Goal: Information Seeking & Learning: Learn about a topic

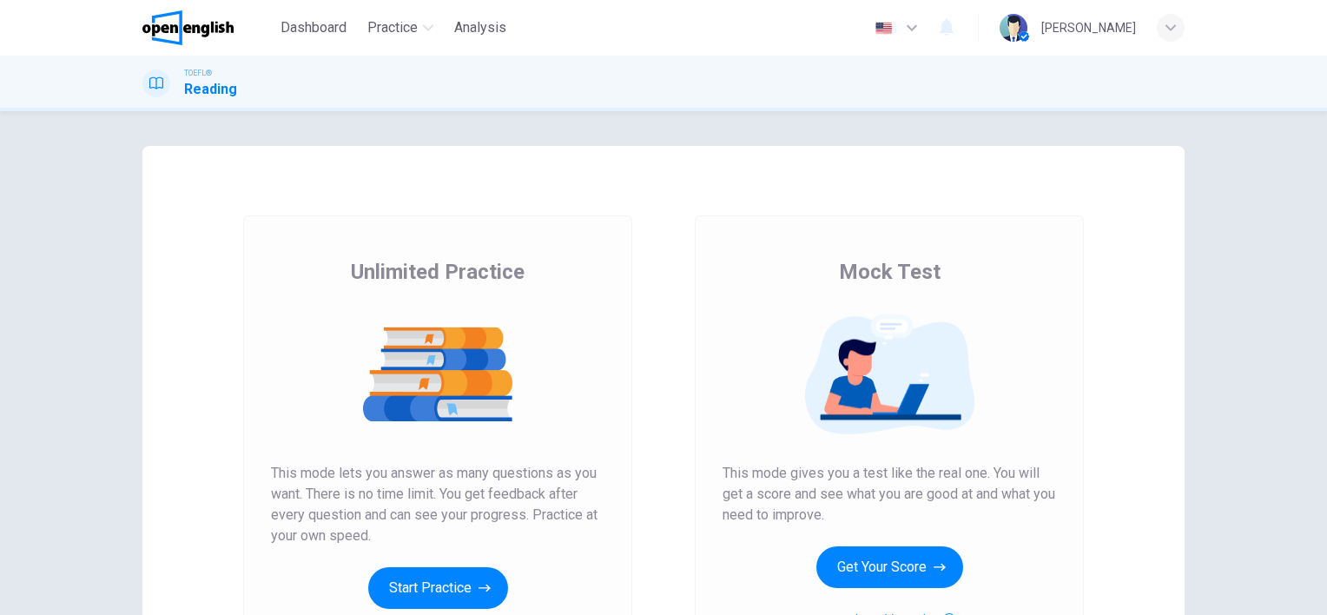
scroll to position [148, 0]
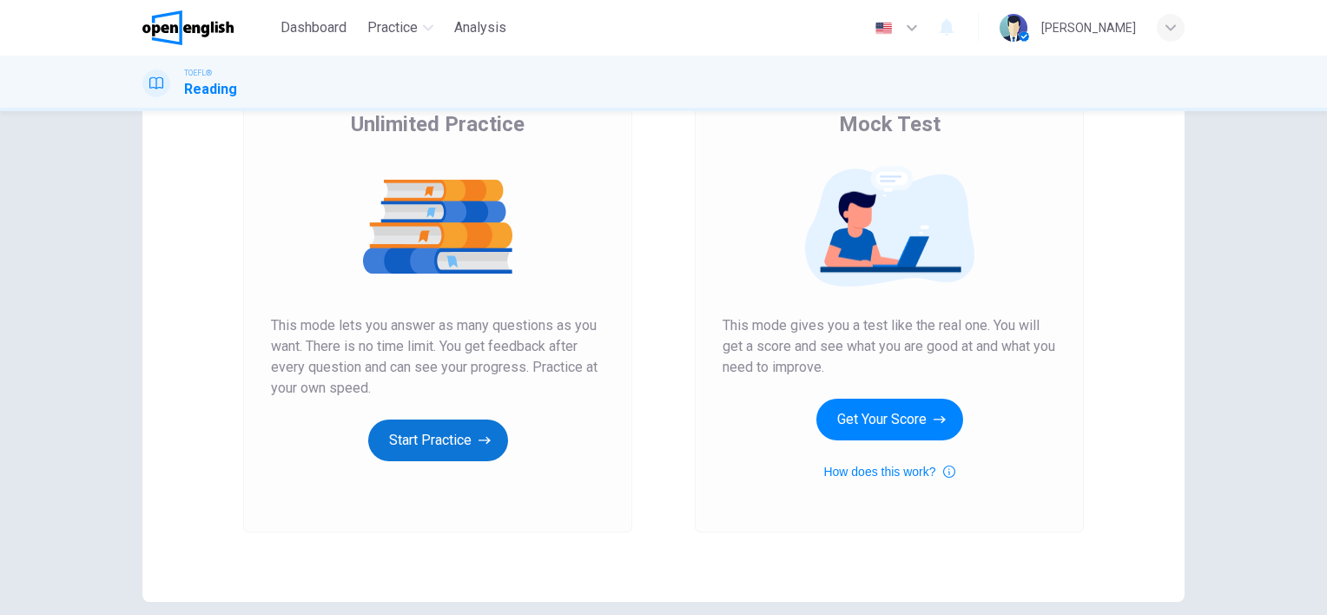
click at [444, 446] on button "Start Practice" at bounding box center [438, 440] width 140 height 42
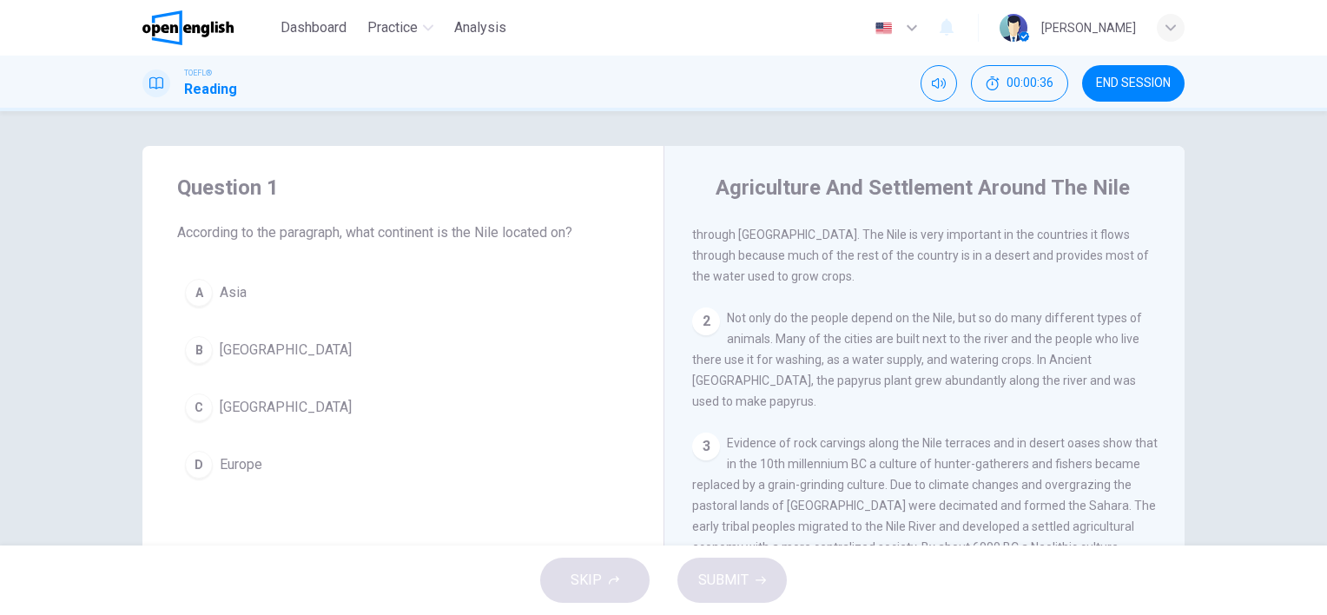
scroll to position [0, 0]
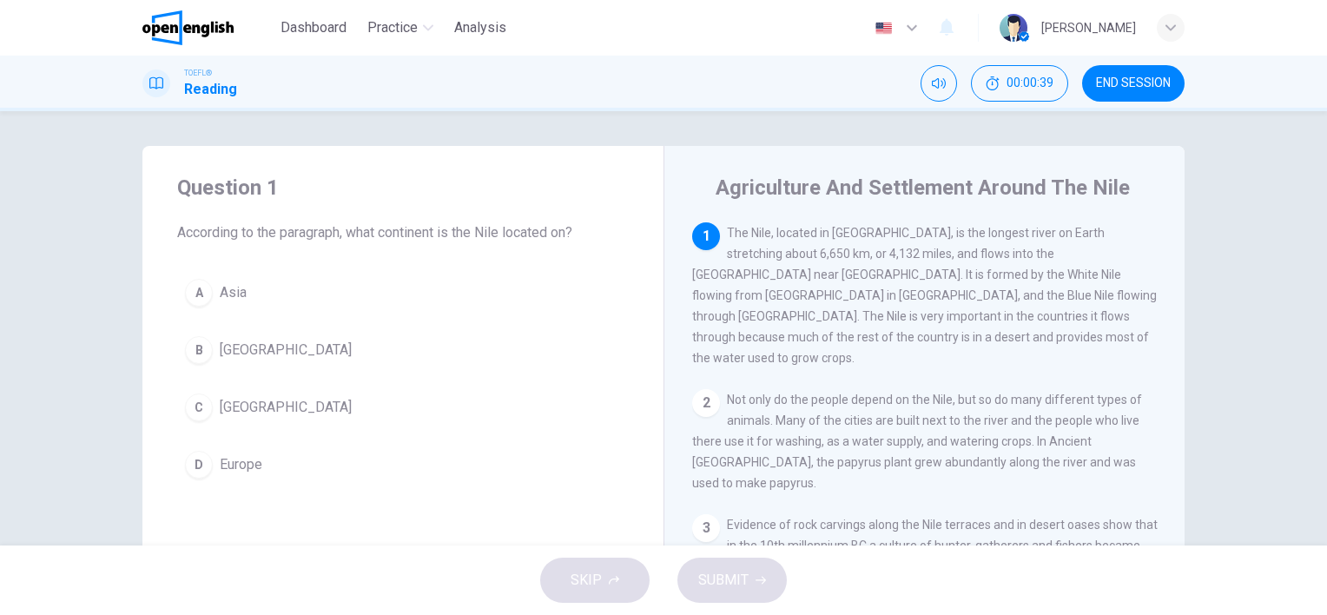
click at [201, 406] on div "C" at bounding box center [199, 407] width 28 height 28
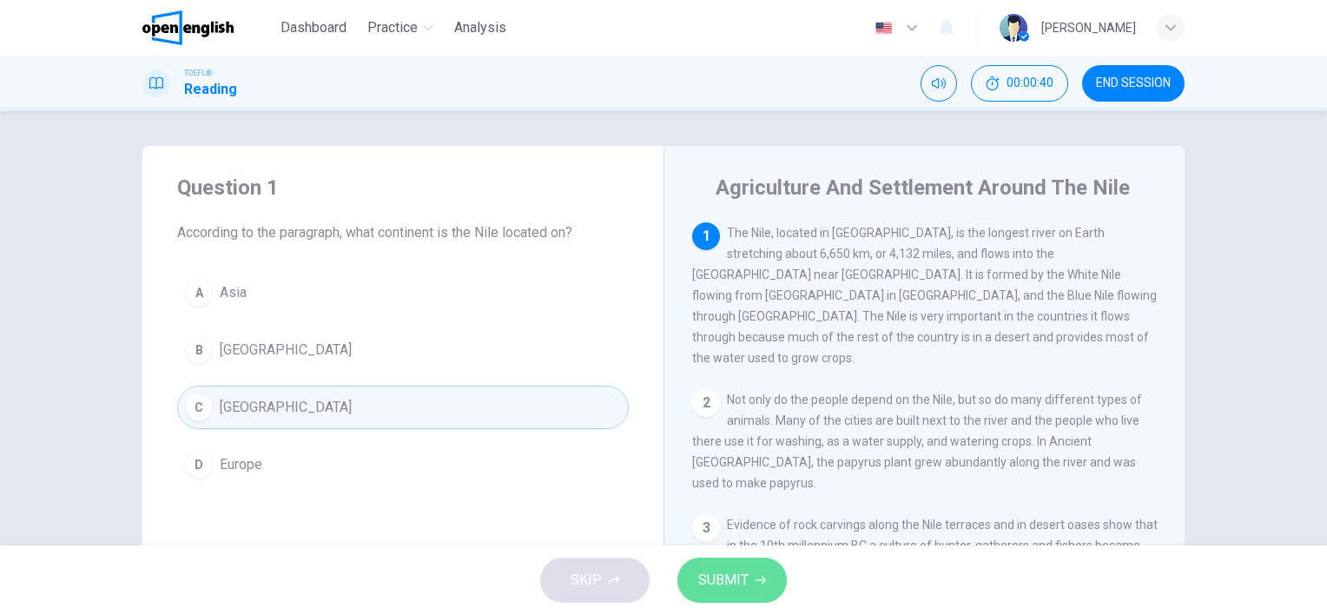
click at [753, 573] on button "SUBMIT" at bounding box center [731, 580] width 109 height 45
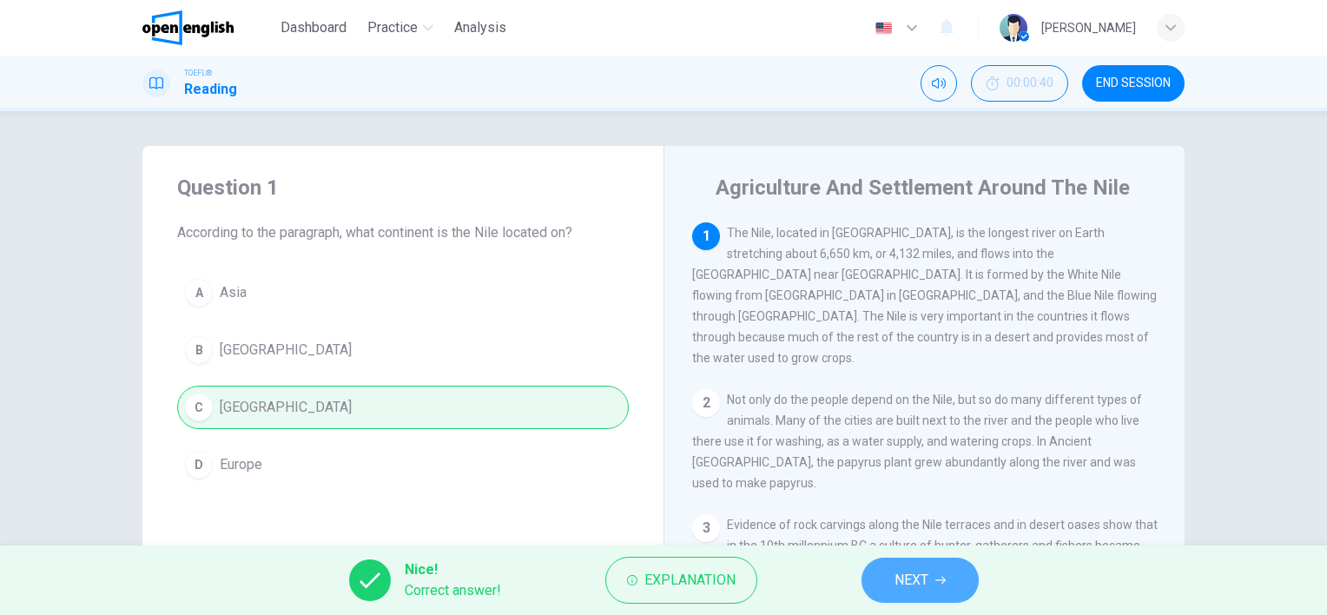
click at [914, 581] on span "NEXT" at bounding box center [911, 580] width 34 height 24
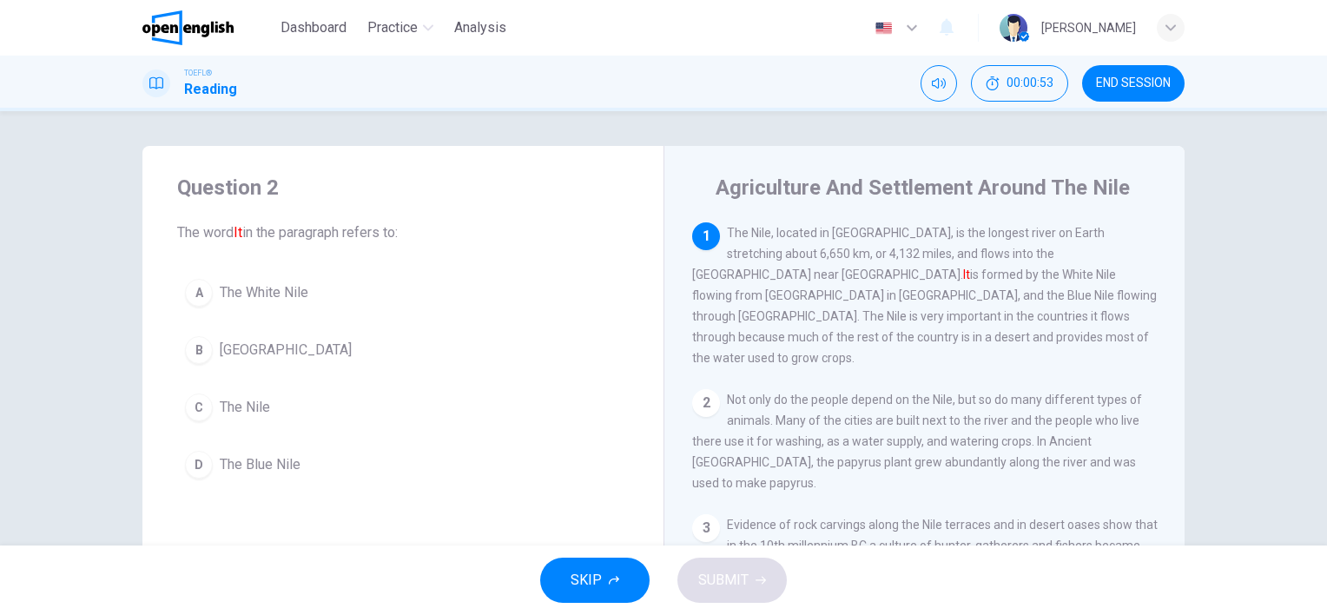
click at [244, 400] on span "The Nile" at bounding box center [245, 407] width 50 height 21
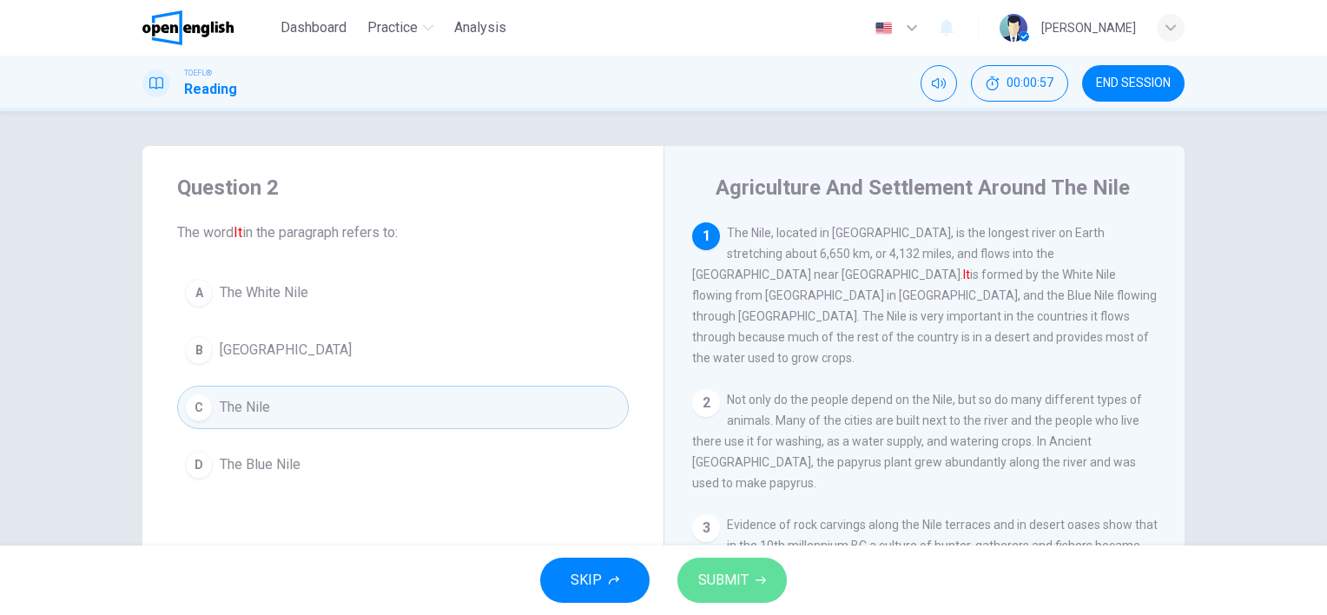
click at [728, 586] on span "SUBMIT" at bounding box center [723, 580] width 50 height 24
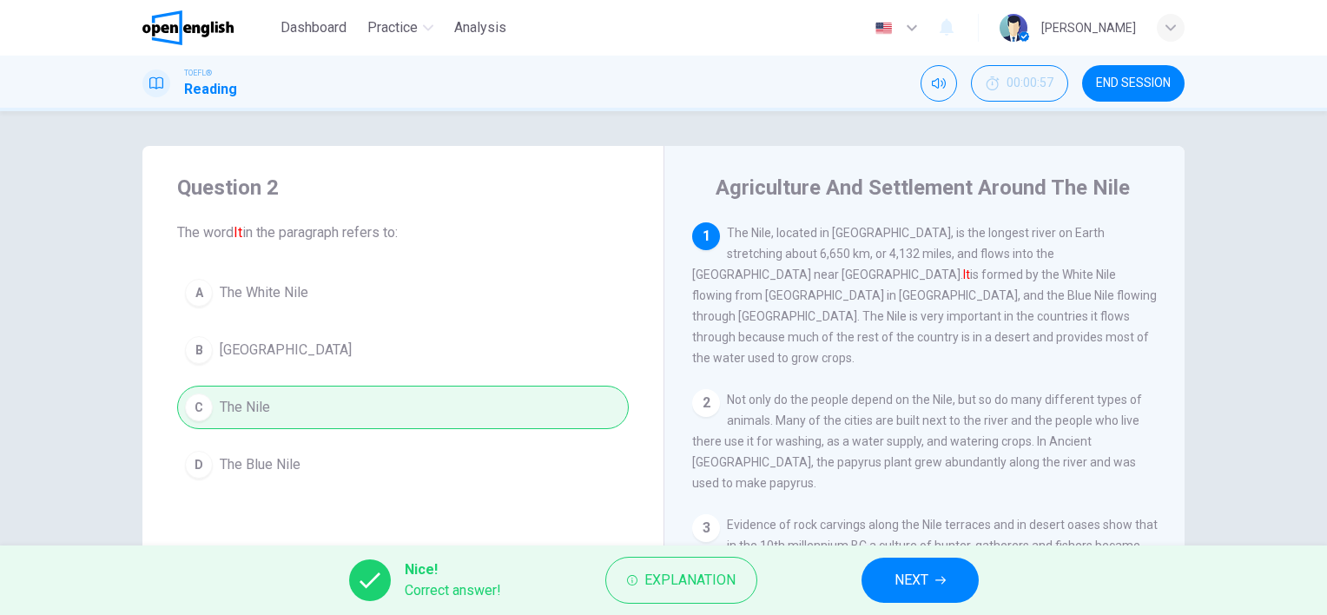
click at [945, 578] on icon "button" at bounding box center [940, 580] width 10 height 10
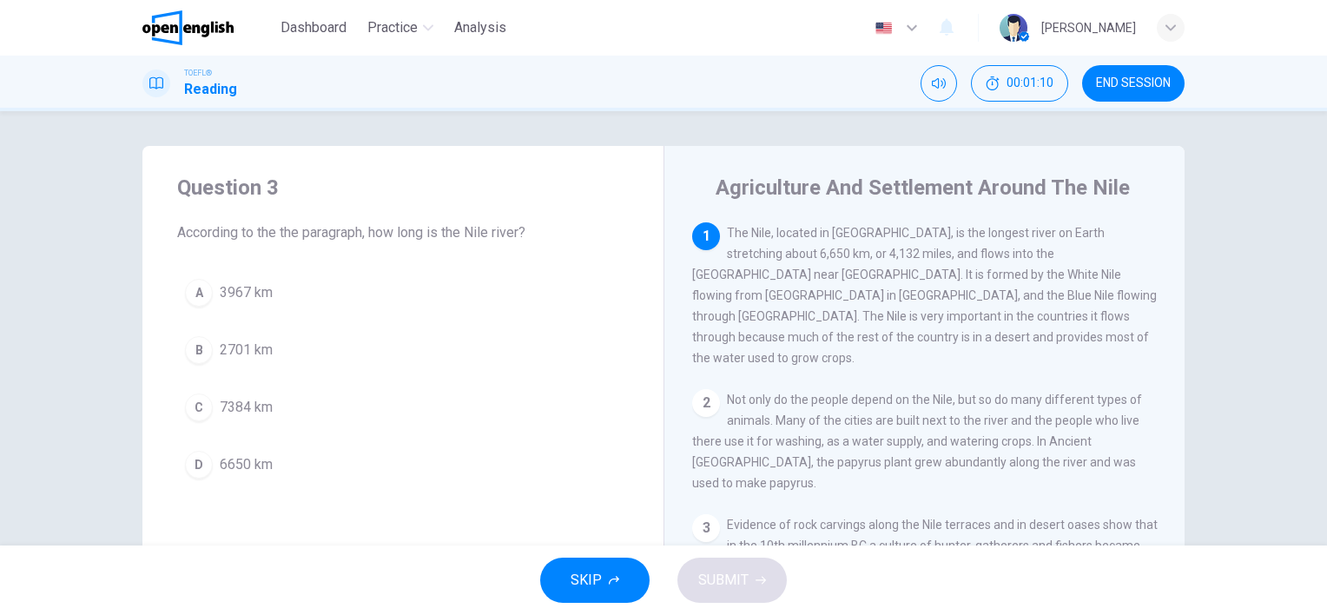
click at [188, 469] on div "D" at bounding box center [199, 465] width 28 height 28
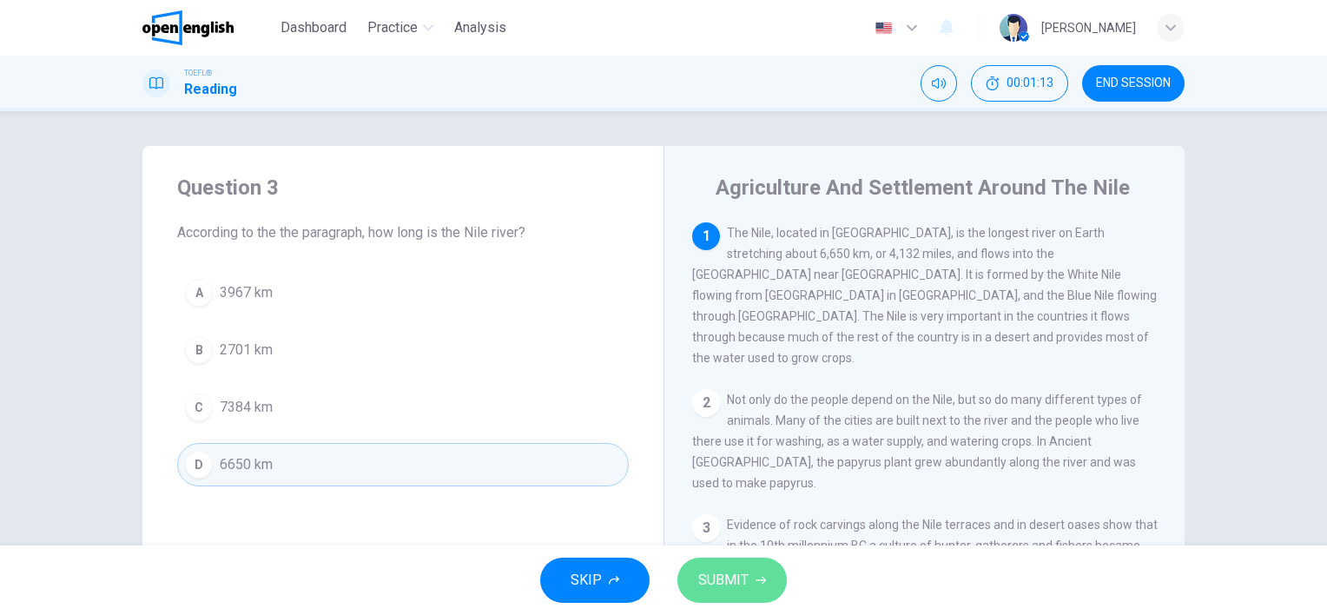
click at [725, 584] on span "SUBMIT" at bounding box center [723, 580] width 50 height 24
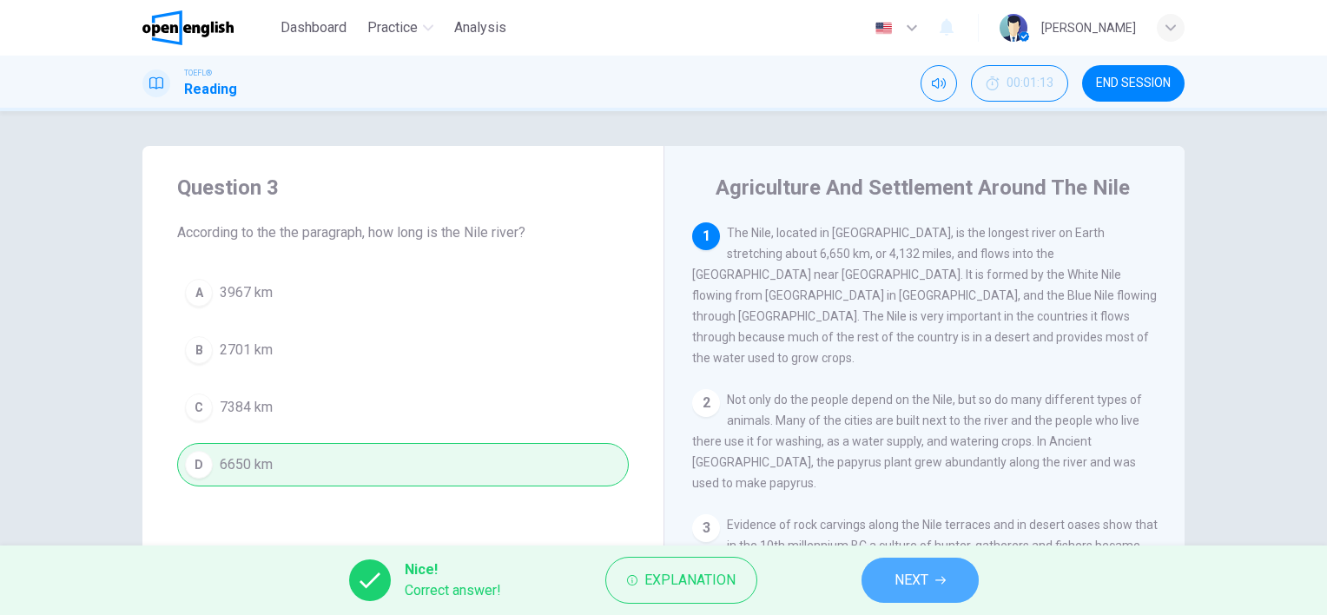
click at [923, 571] on span "NEXT" at bounding box center [911, 580] width 34 height 24
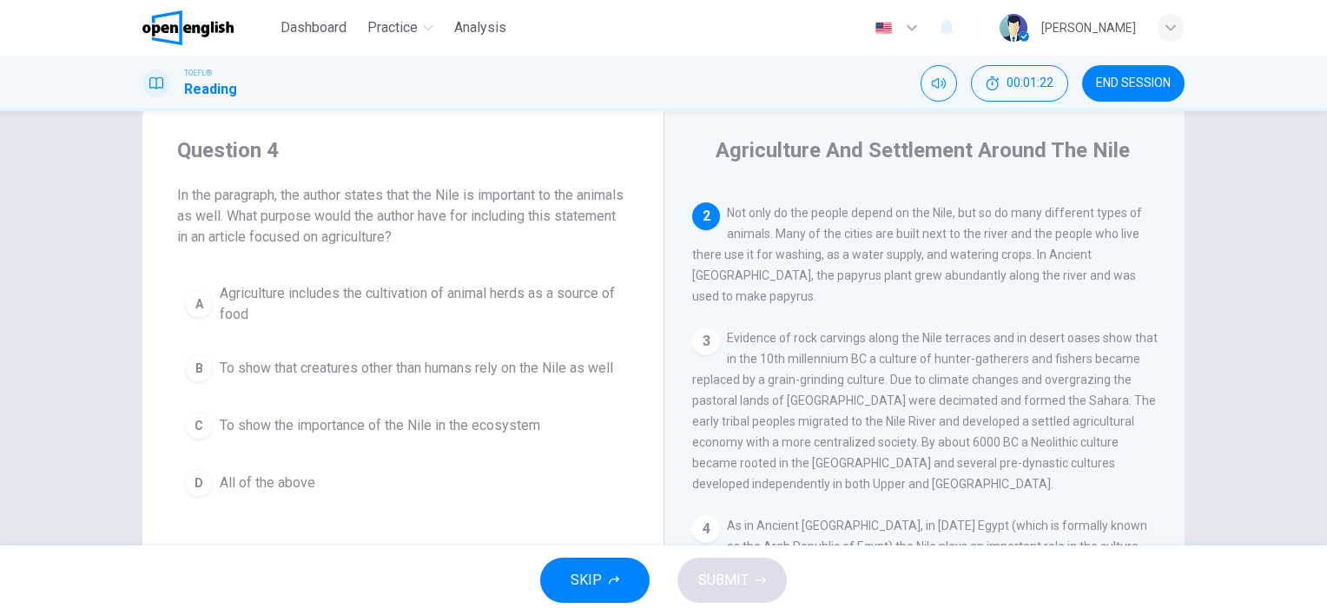
scroll to position [38, 0]
click at [446, 435] on span "To show the importance of the Nile in the ecosystem" at bounding box center [380, 424] width 320 height 21
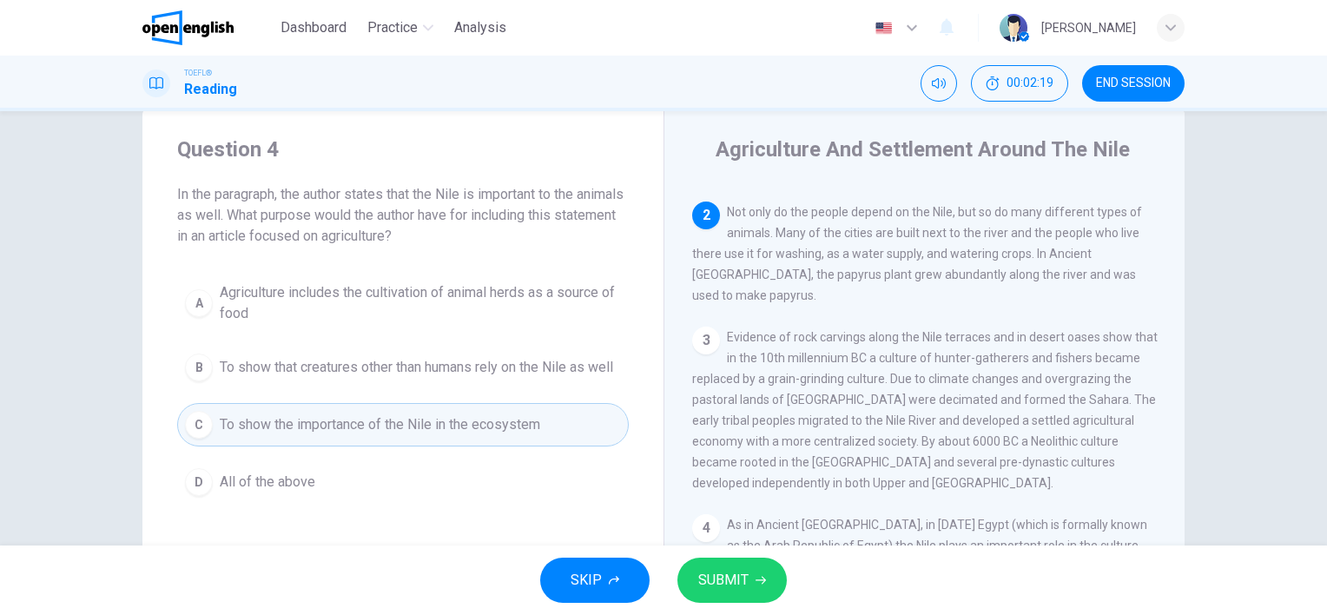
click at [736, 582] on span "SUBMIT" at bounding box center [723, 580] width 50 height 24
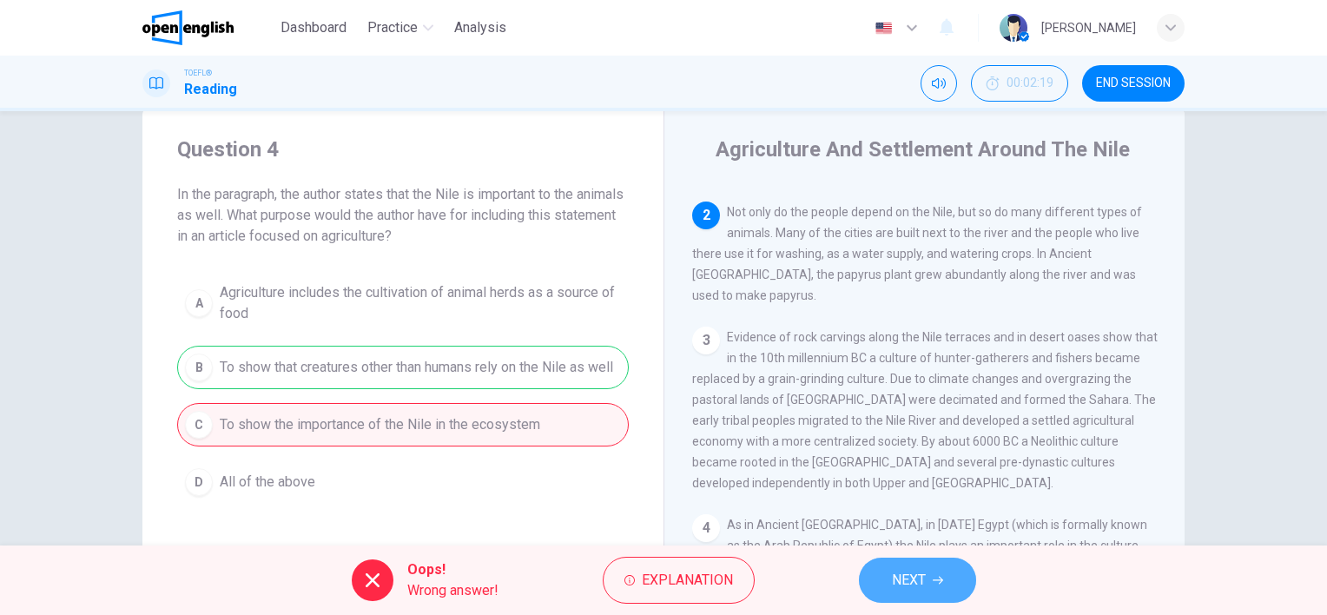
click at [917, 589] on span "NEXT" at bounding box center [909, 580] width 34 height 24
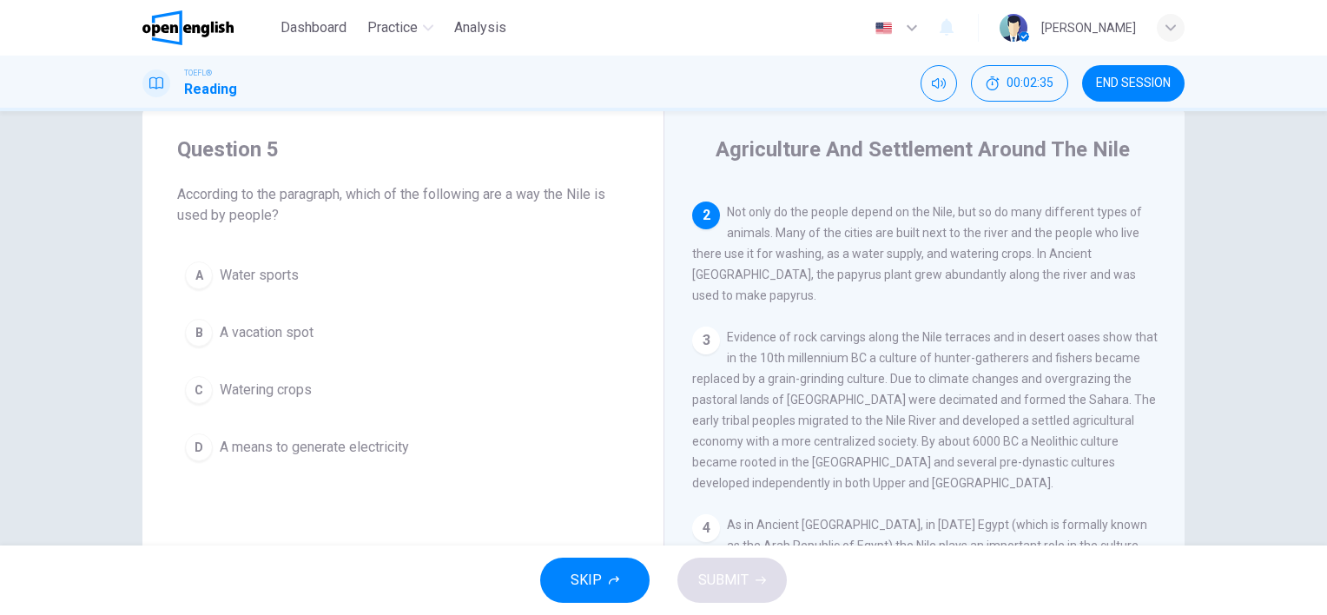
click at [302, 391] on span "Watering crops" at bounding box center [266, 390] width 92 height 21
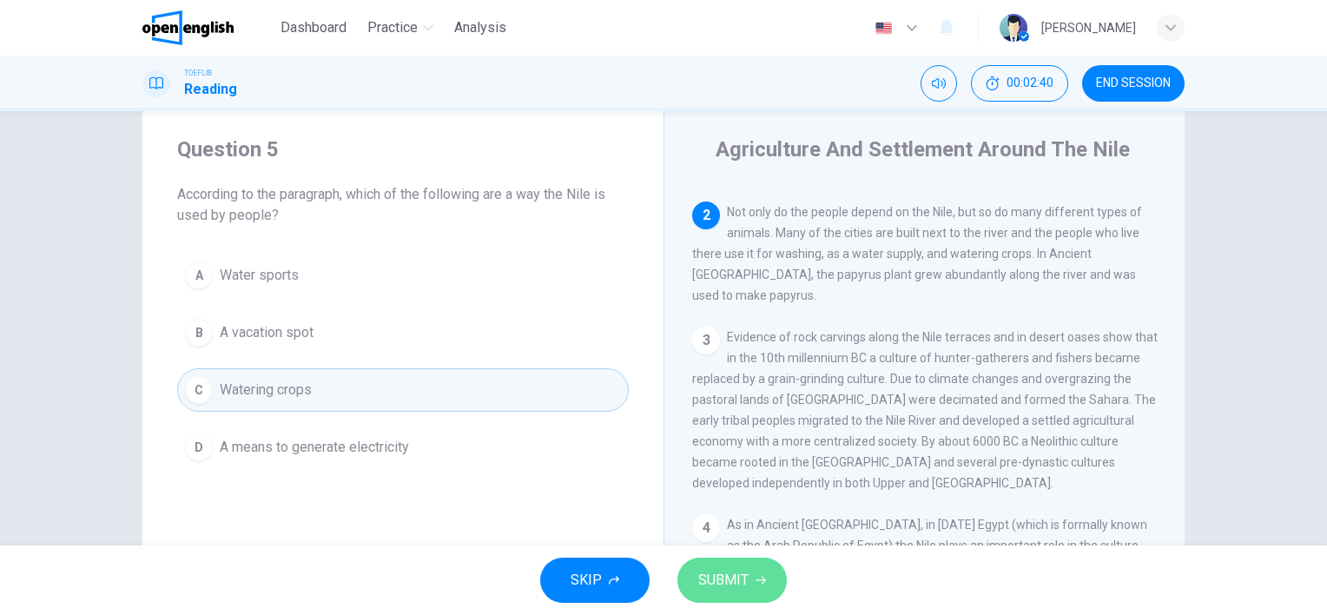
click at [749, 584] on button "SUBMIT" at bounding box center [731, 580] width 109 height 45
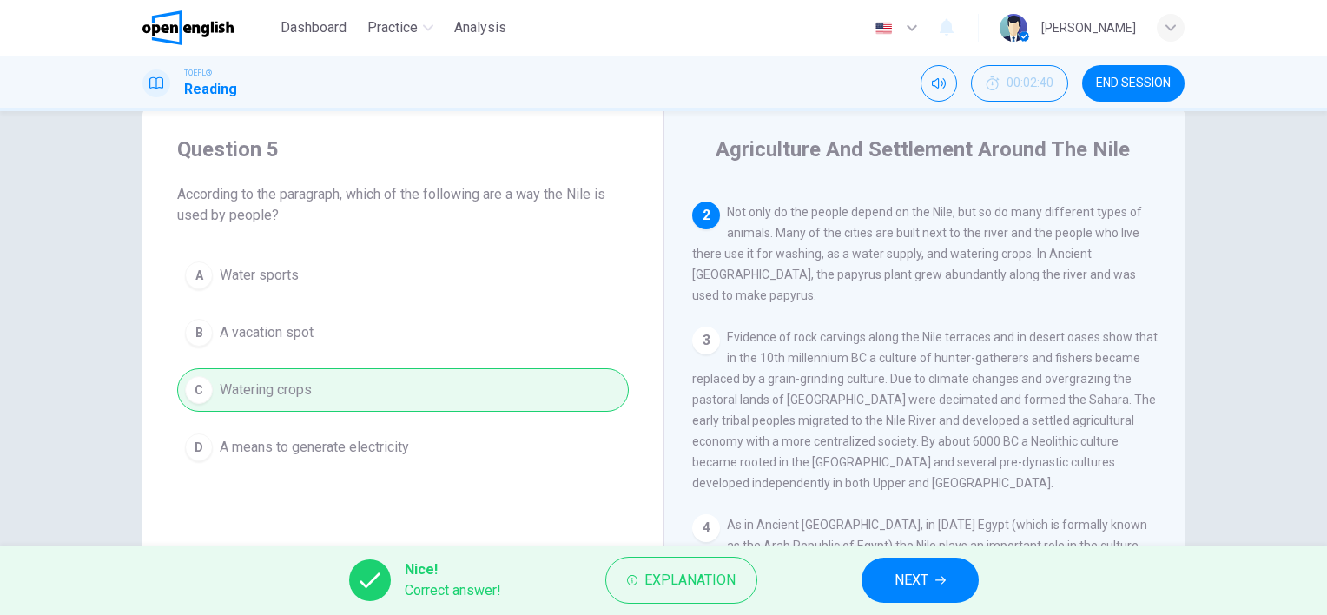
click at [928, 602] on button "NEXT" at bounding box center [919, 580] width 117 height 45
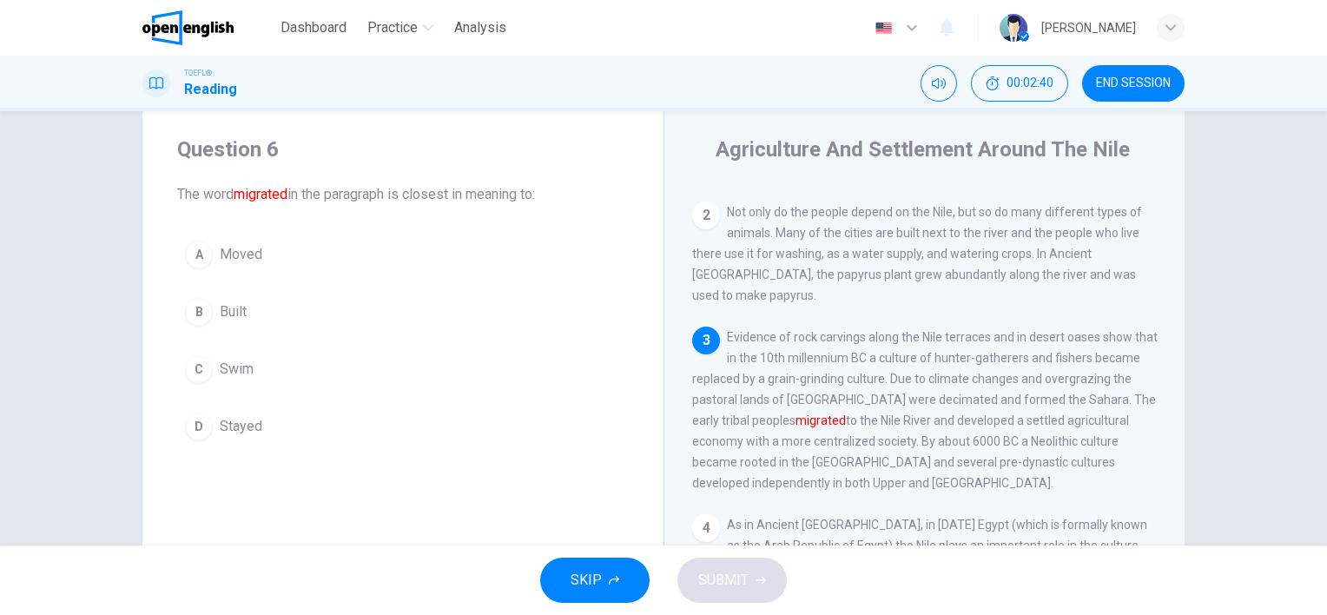
scroll to position [250, 0]
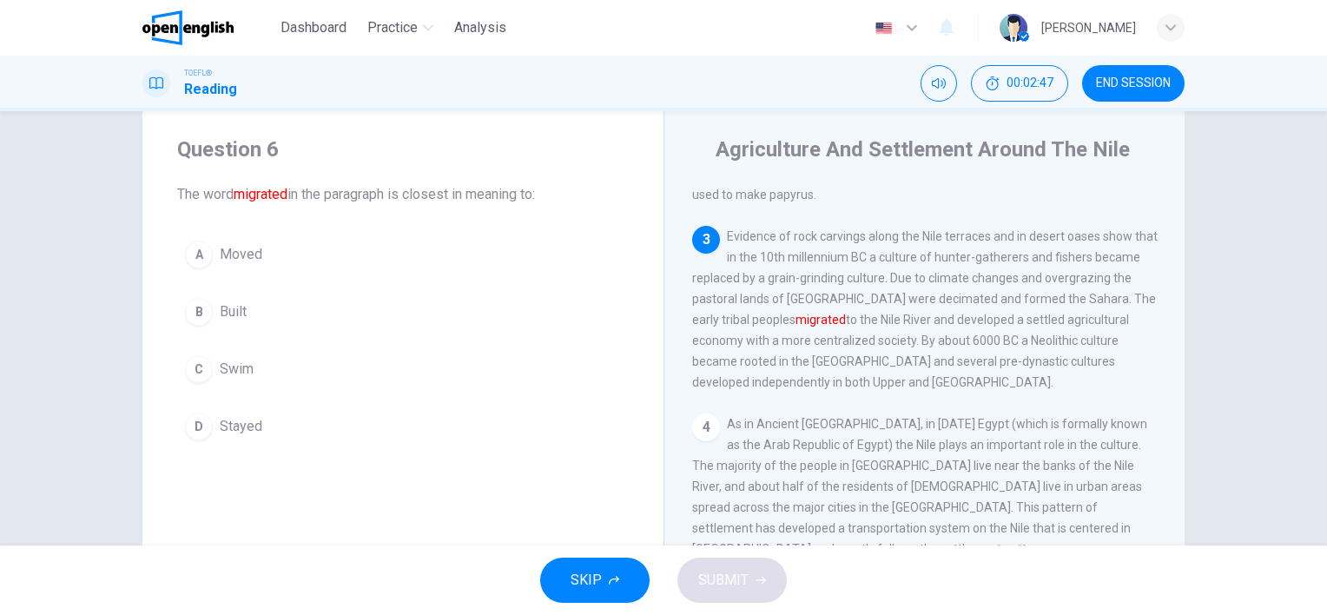
click at [237, 258] on span "Moved" at bounding box center [241, 254] width 43 height 21
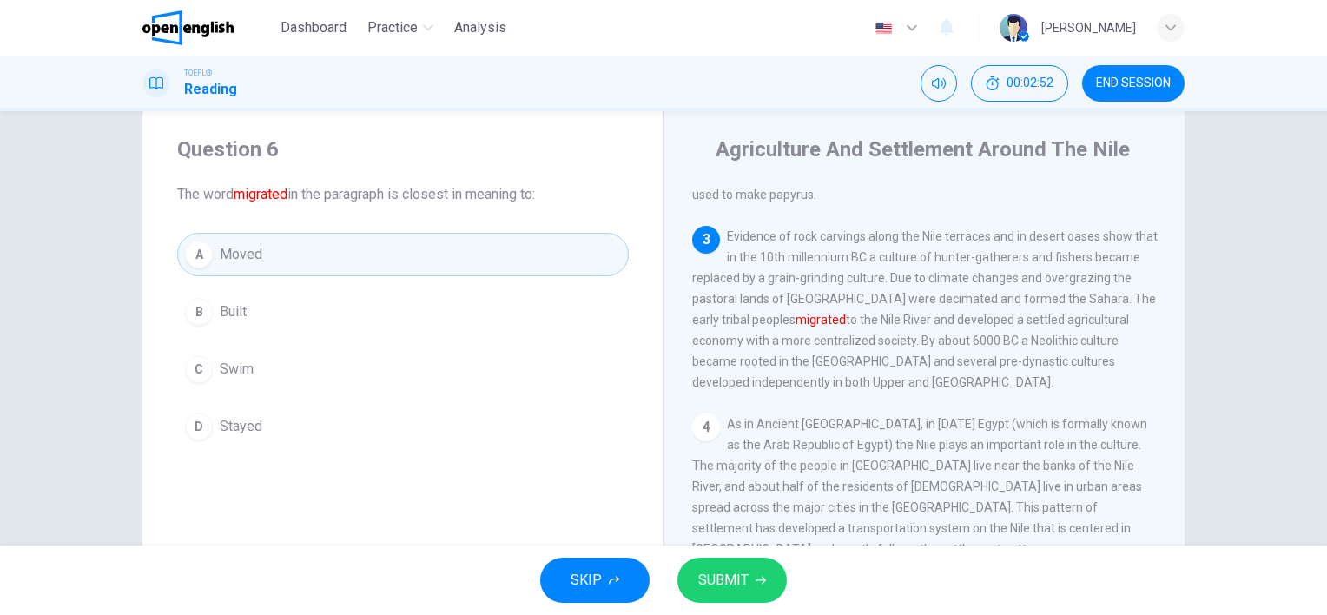
drag, startPoint x: 799, startPoint y: 441, endPoint x: 733, endPoint y: 573, distance: 147.6
click at [733, 573] on div "Dashboard Practice Analysis English ** ​ [PERSON_NAME] TOEFL® Reading 00:02:52 …" at bounding box center [663, 307] width 1327 height 615
click at [732, 570] on span "SUBMIT" at bounding box center [723, 580] width 50 height 24
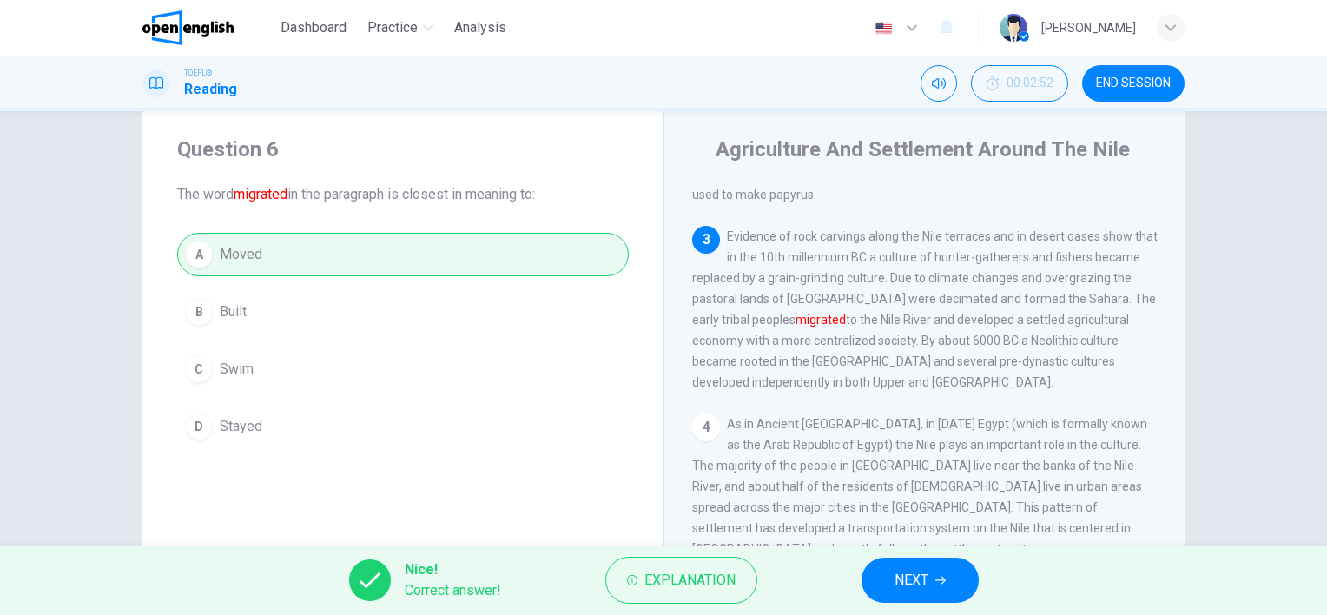
click at [931, 597] on button "NEXT" at bounding box center [919, 580] width 117 height 45
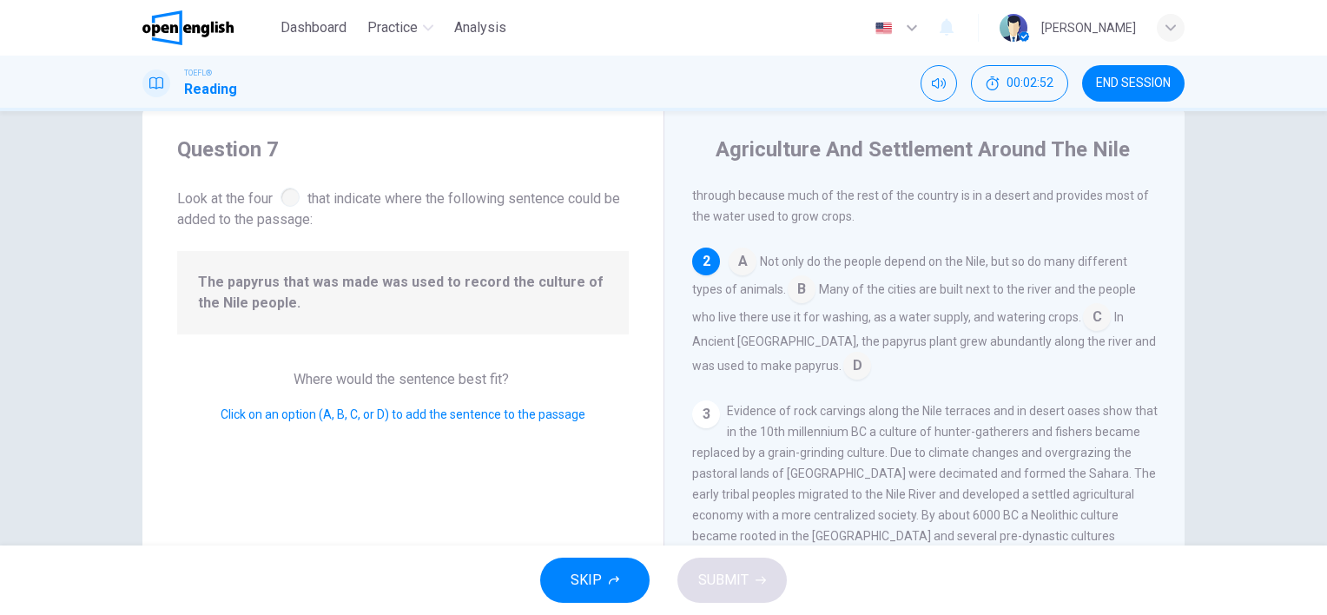
click at [931, 597] on div "SKIP SUBMIT" at bounding box center [663, 579] width 1327 height 69
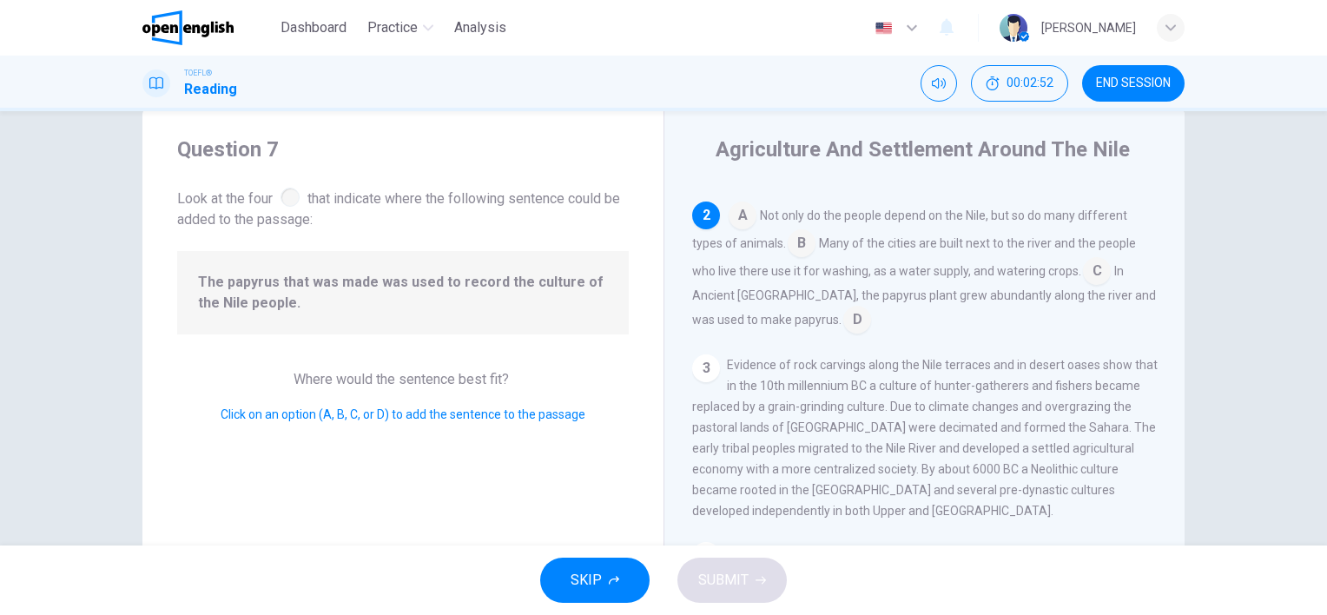
drag, startPoint x: 931, startPoint y: 597, endPoint x: 819, endPoint y: 469, distance: 169.8
drag, startPoint x: 736, startPoint y: 429, endPoint x: 695, endPoint y: 396, distance: 53.2
click at [695, 396] on span "Evidence of rock carvings along the Nile terraces and in desert oases show that…" at bounding box center [924, 438] width 465 height 160
click at [607, 367] on div "Question 7 Look at the four that indicate where the following sentence could be…" at bounding box center [402, 410] width 521 height 604
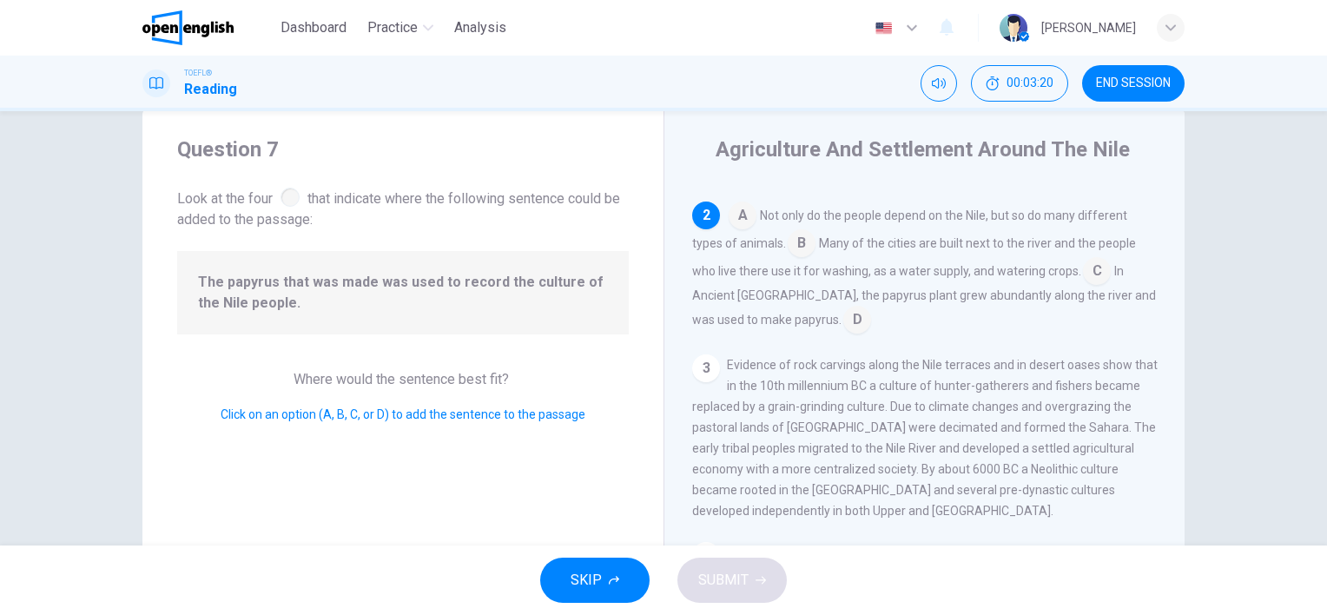
click at [287, 191] on div at bounding box center [290, 197] width 19 height 19
drag, startPoint x: 778, startPoint y: 295, endPoint x: 542, endPoint y: 241, distance: 242.3
click at [542, 241] on div "Question 7 Look at the four that indicate where the following sentence could be…" at bounding box center [663, 410] width 1042 height 604
click at [843, 307] on input at bounding box center [857, 321] width 28 height 28
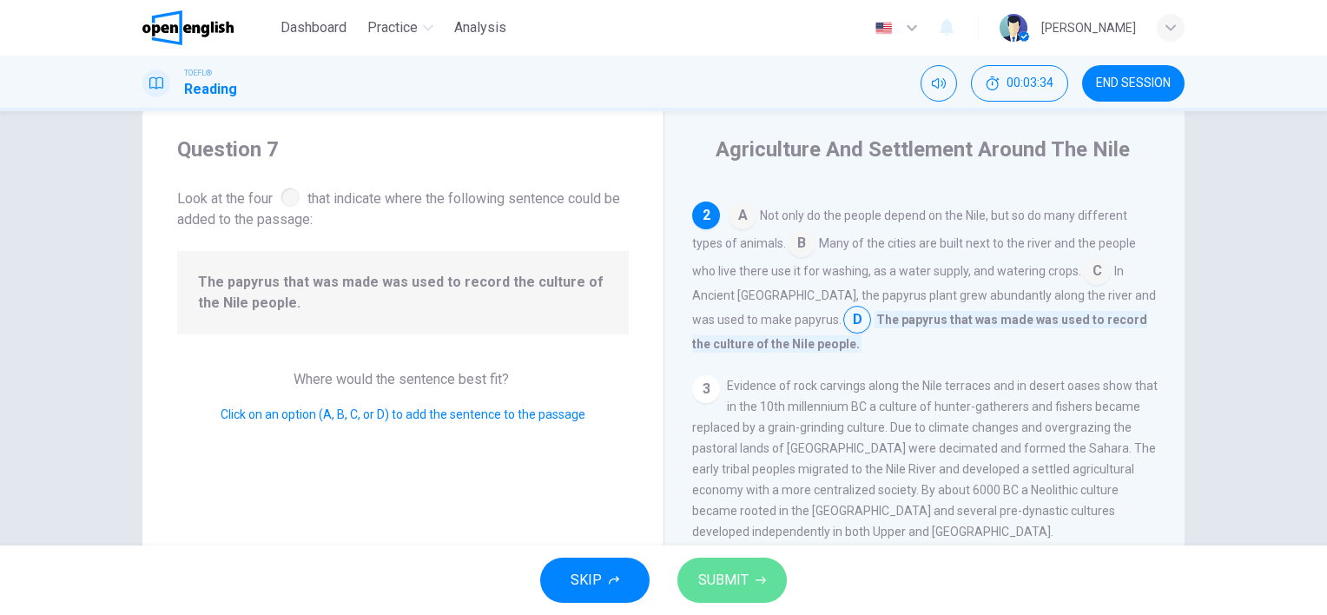
click at [747, 568] on button "SUBMIT" at bounding box center [731, 580] width 109 height 45
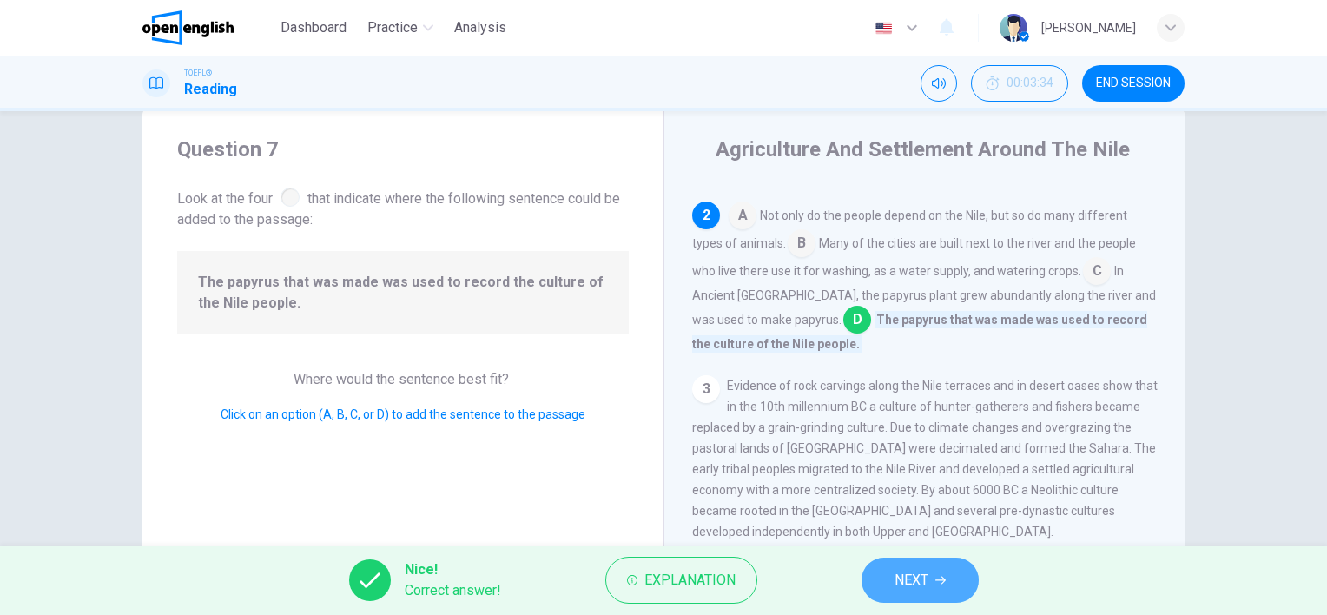
click at [926, 573] on span "NEXT" at bounding box center [911, 580] width 34 height 24
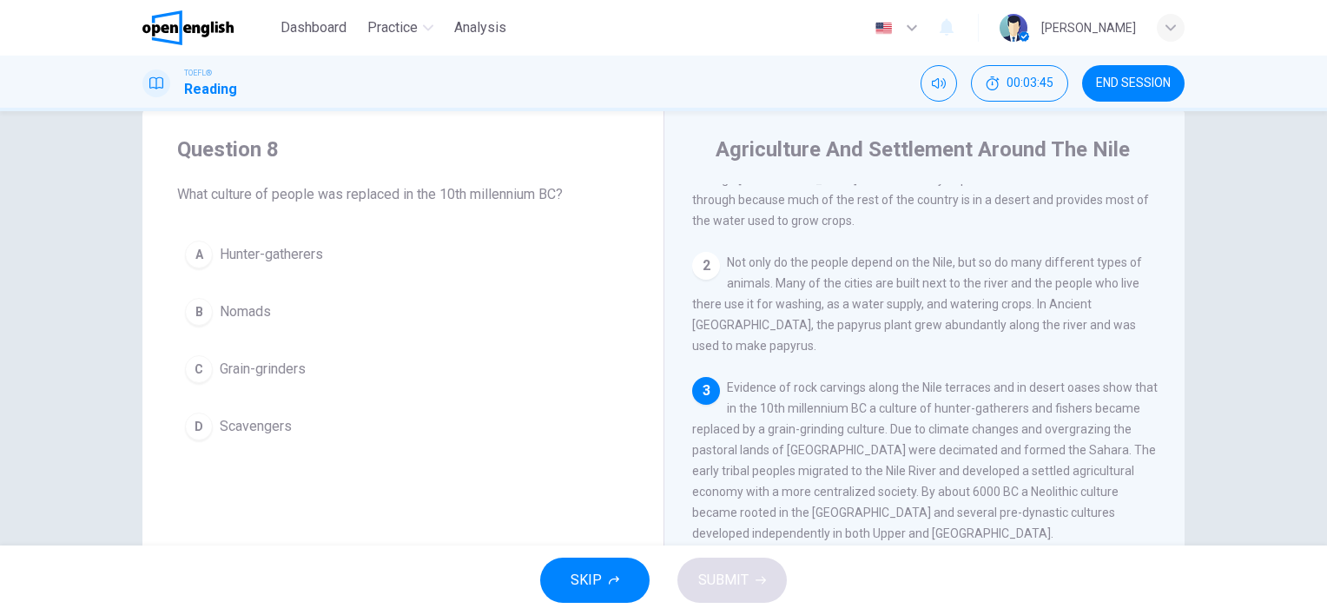
scroll to position [100, 0]
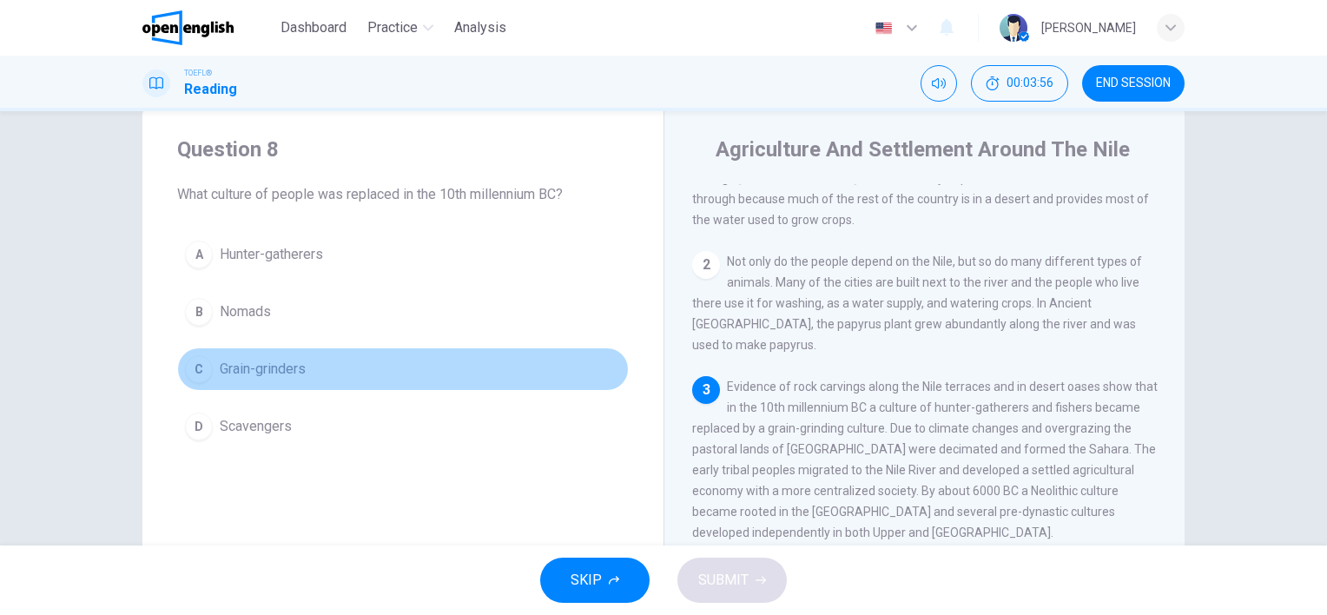
click at [283, 372] on span "Grain-grinders" at bounding box center [263, 369] width 86 height 21
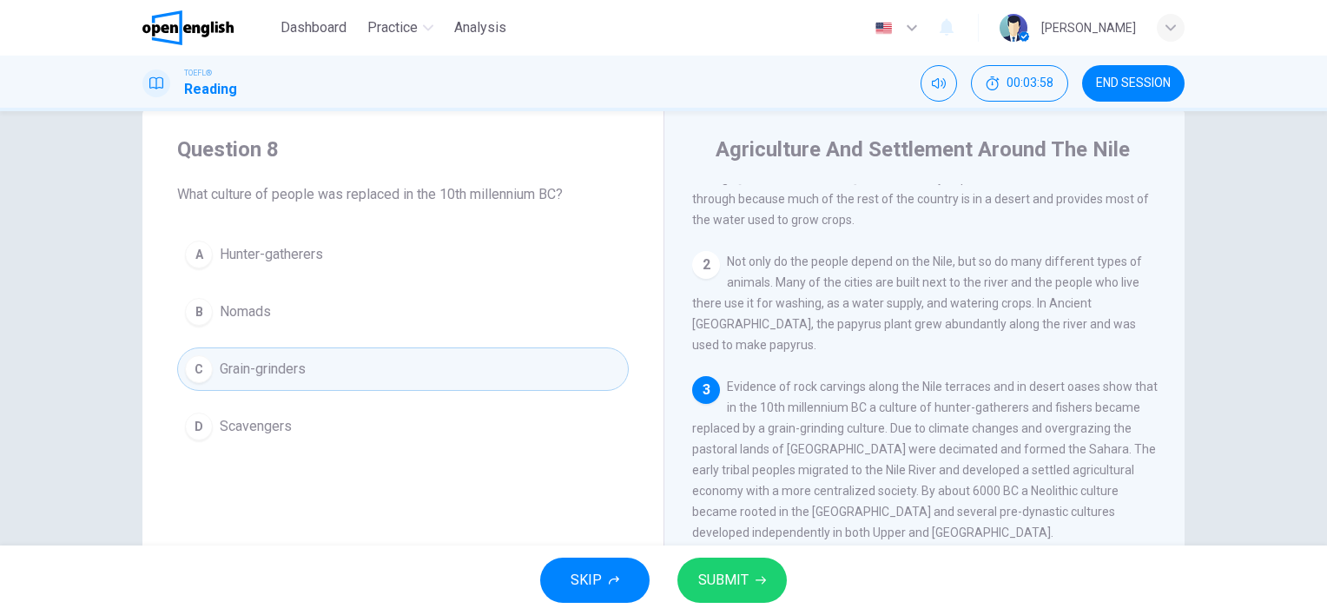
click at [312, 265] on button "A Hunter-gatherers" at bounding box center [403, 254] width 452 height 43
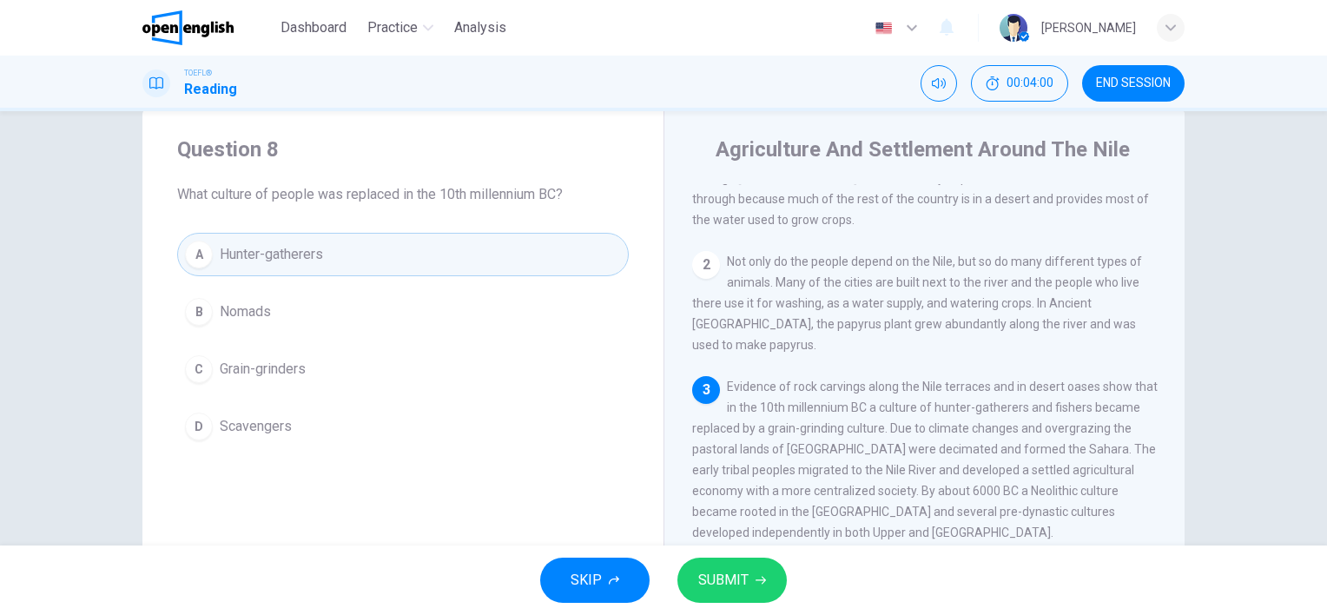
click at [744, 571] on span "SUBMIT" at bounding box center [723, 580] width 50 height 24
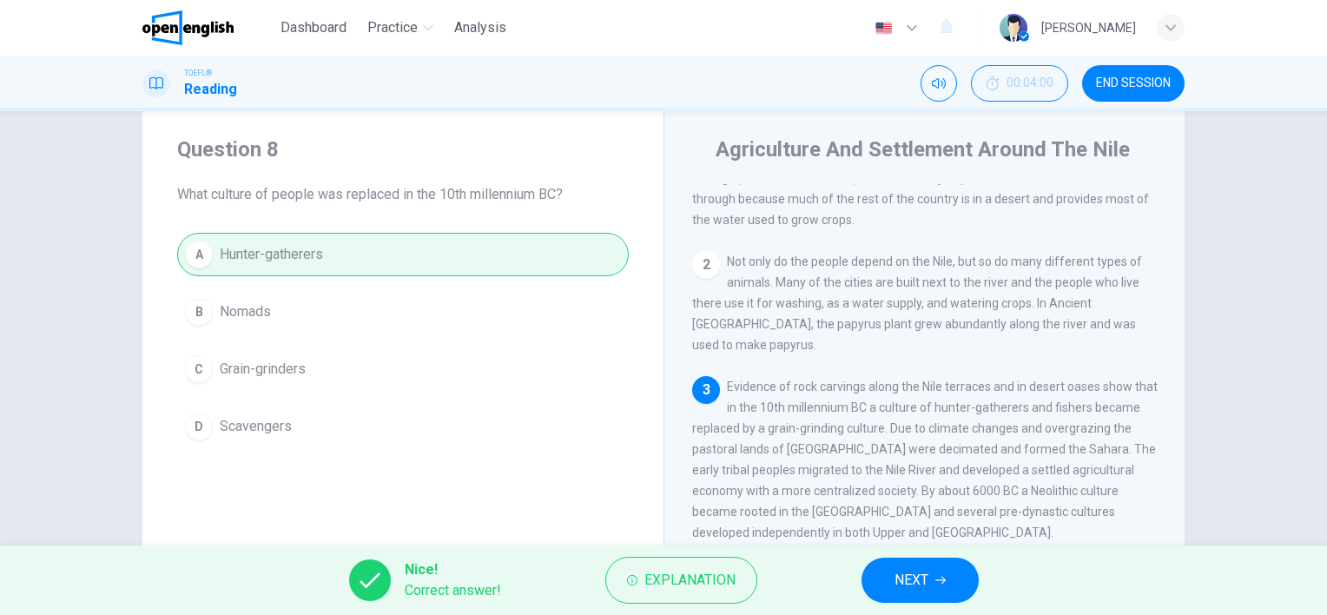
click at [891, 590] on button "NEXT" at bounding box center [919, 580] width 117 height 45
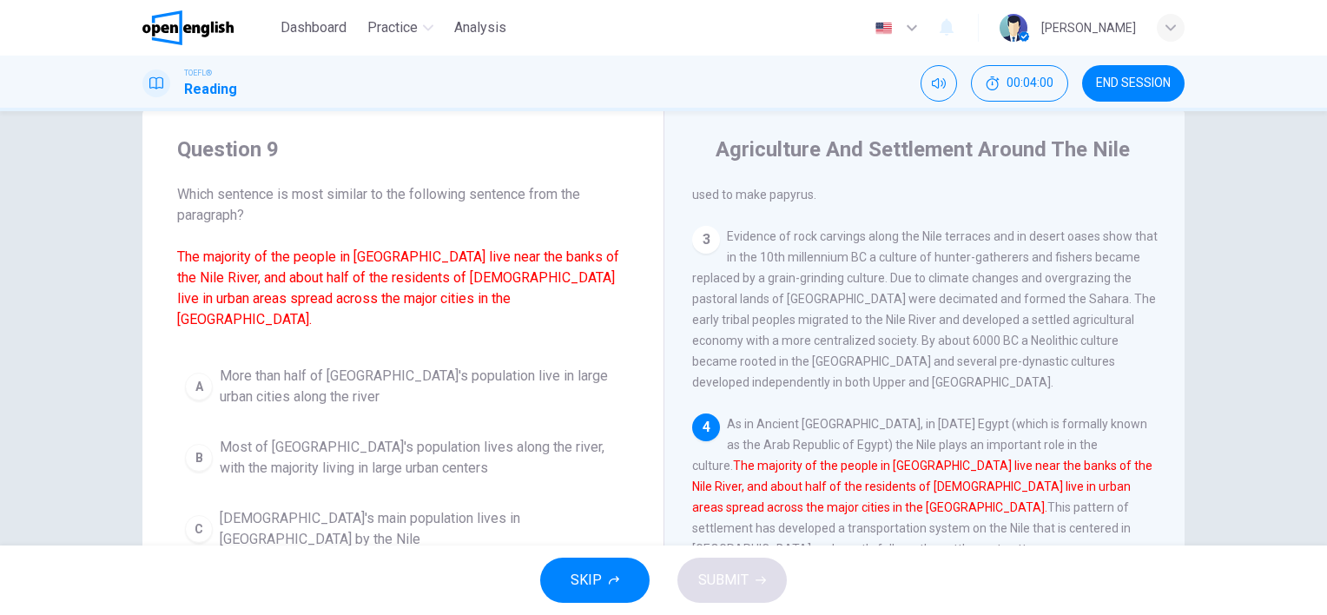
scroll to position [250, 0]
